Goal: Check status: Check status

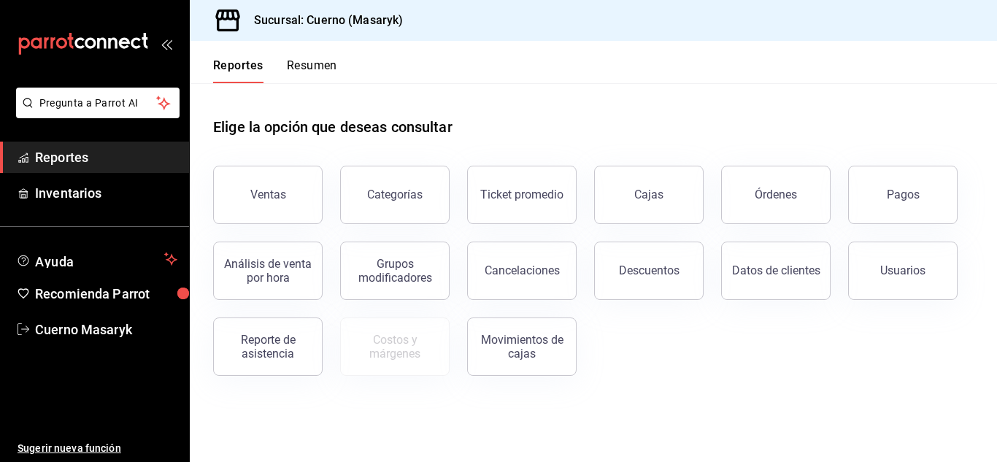
click at [944, 214] on button "Pagos" at bounding box center [902, 195] width 109 height 58
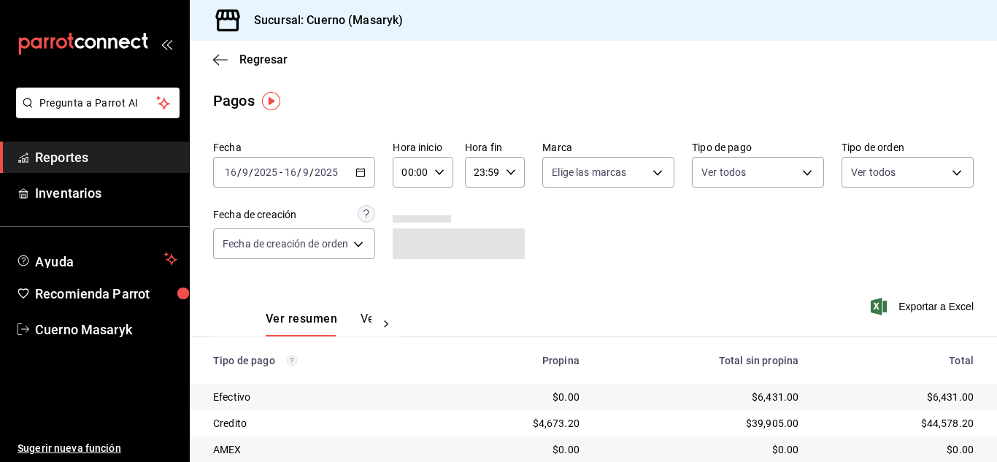
click at [426, 171] on input "00:00" at bounding box center [410, 172] width 35 height 29
click at [412, 210] on button "06" at bounding box center [409, 200] width 23 height 29
type input "06:00"
click at [685, 261] on div at bounding box center [498, 231] width 997 height 462
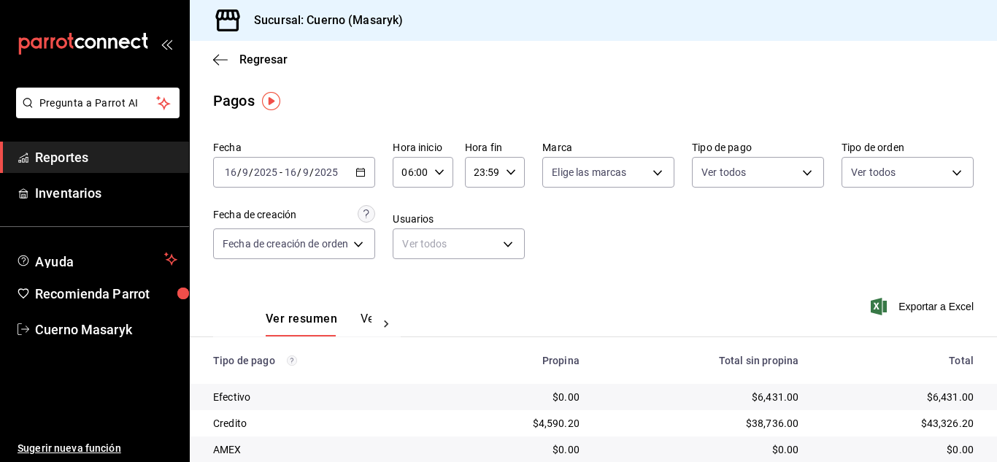
click at [680, 253] on div "Fecha [DATE] [DATE] - [DATE] [DATE] Hora inicio 06:00 Hora inicio Hora fin 23:5…" at bounding box center [593, 206] width 760 height 142
click at [531, 275] on div "Fecha [DATE] [DATE] - [DATE] [DATE] Hora inicio 06:00 Hora inicio Hora fin 23:5…" at bounding box center [593, 206] width 760 height 142
